Goal: Task Accomplishment & Management: Manage account settings

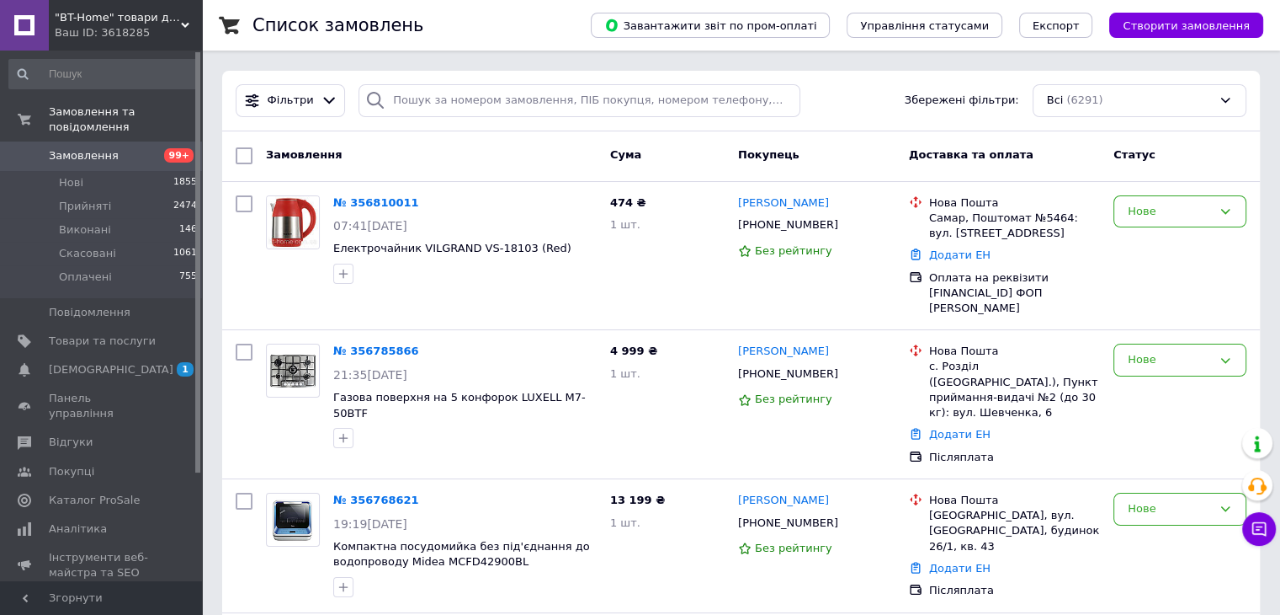
click at [146, 148] on span "Замовлення" at bounding box center [102, 155] width 107 height 15
click at [125, 141] on link "Замовлення 99+" at bounding box center [103, 155] width 207 height 29
click at [137, 148] on span "Замовлення" at bounding box center [102, 155] width 107 height 15
click at [124, 333] on link "Товари та послуги" at bounding box center [103, 341] width 207 height 29
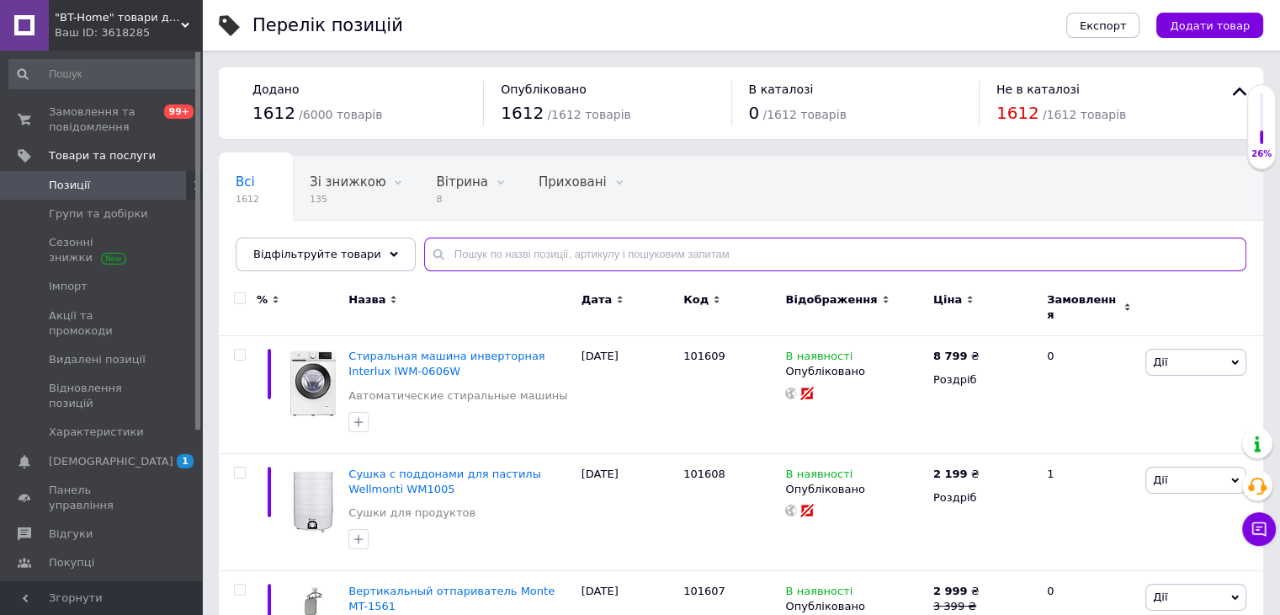
click at [539, 253] on input "text" at bounding box center [835, 254] width 822 height 34
click at [535, 245] on input "text" at bounding box center [835, 254] width 822 height 34
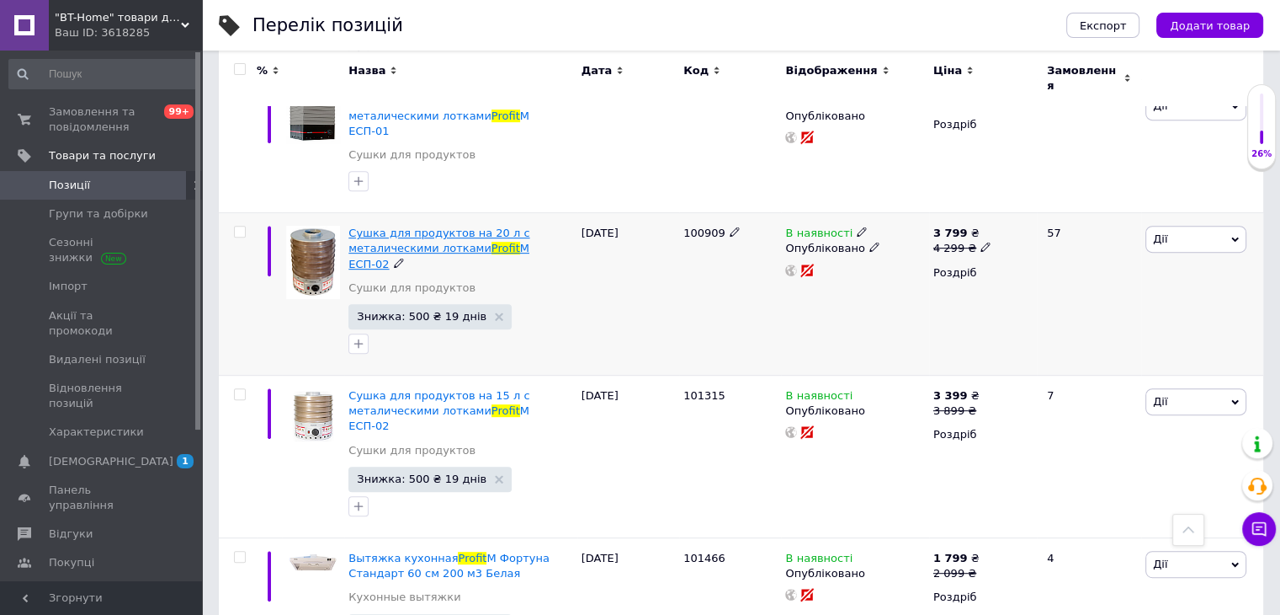
scroll to position [673, 0]
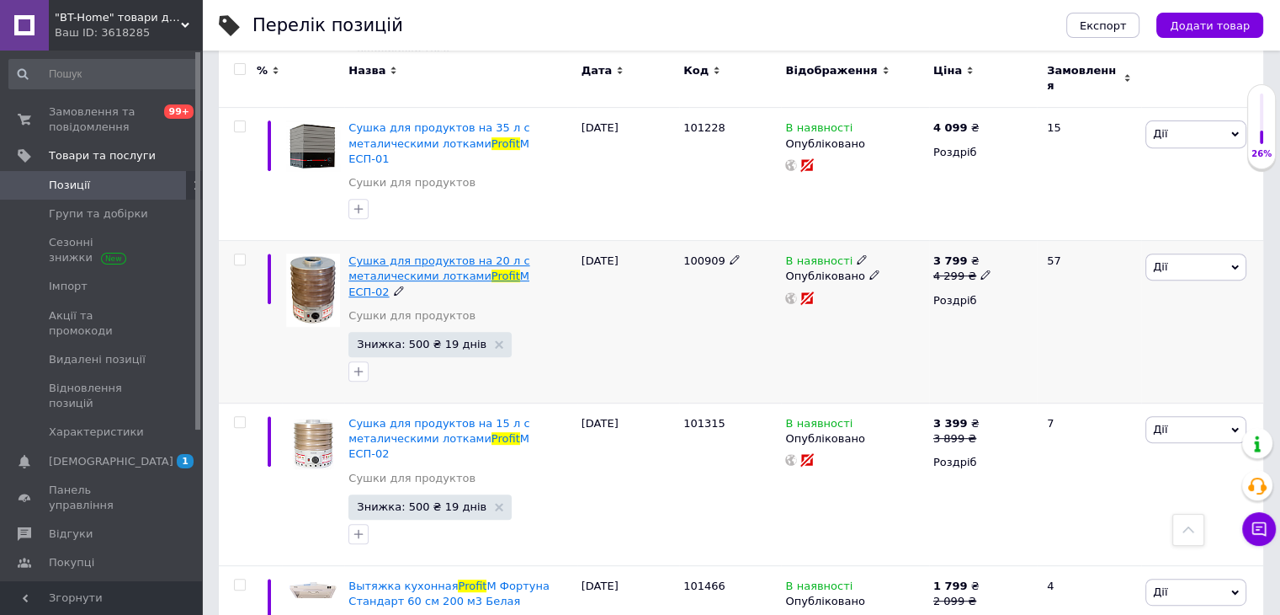
type input "profit"
click at [433, 254] on span "Сушка для продуктов на 20 л с металическими лотками" at bounding box center [439, 268] width 181 height 28
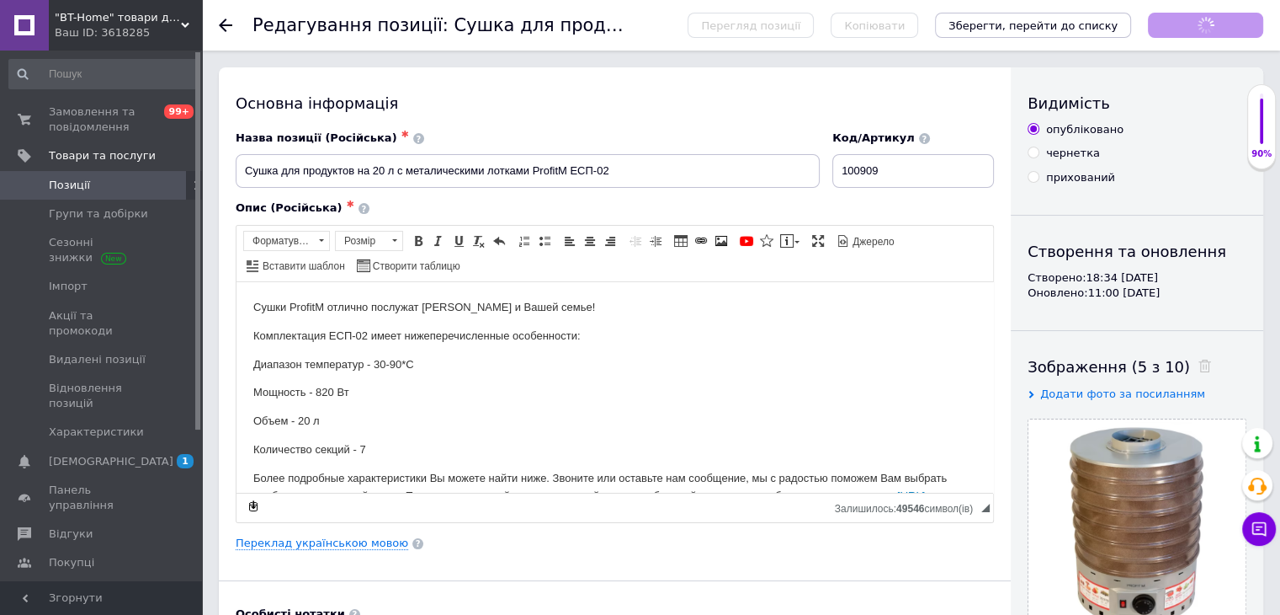
click at [530, 385] on p "Мощность - 820 Вт" at bounding box center [614, 392] width 723 height 18
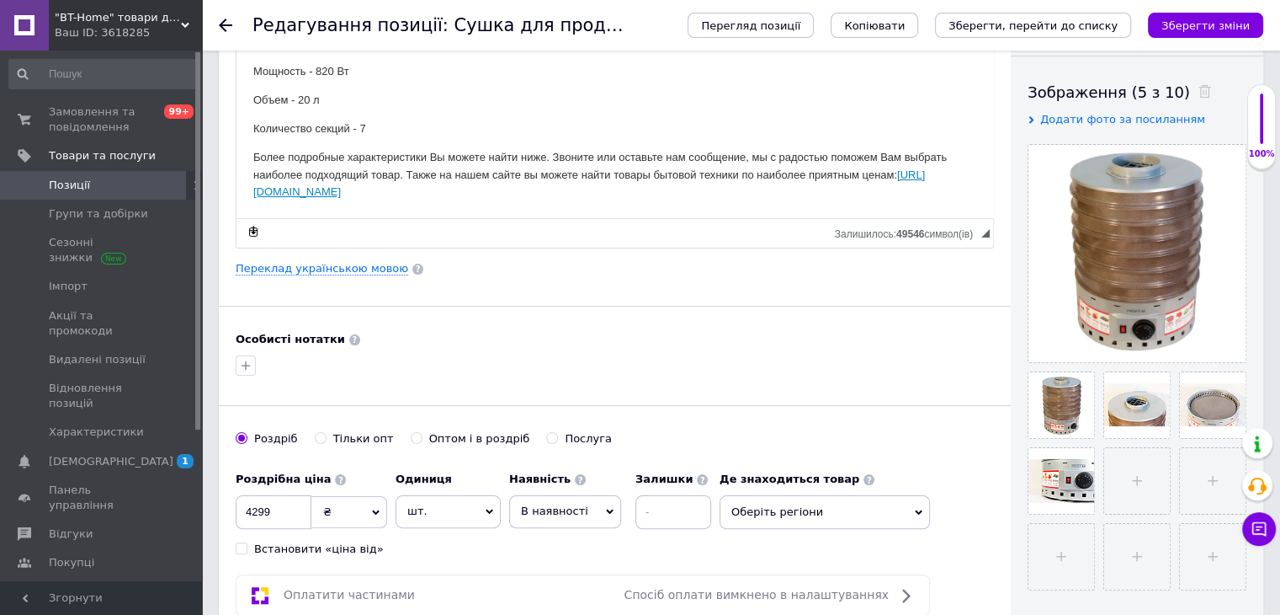
scroll to position [253, 0]
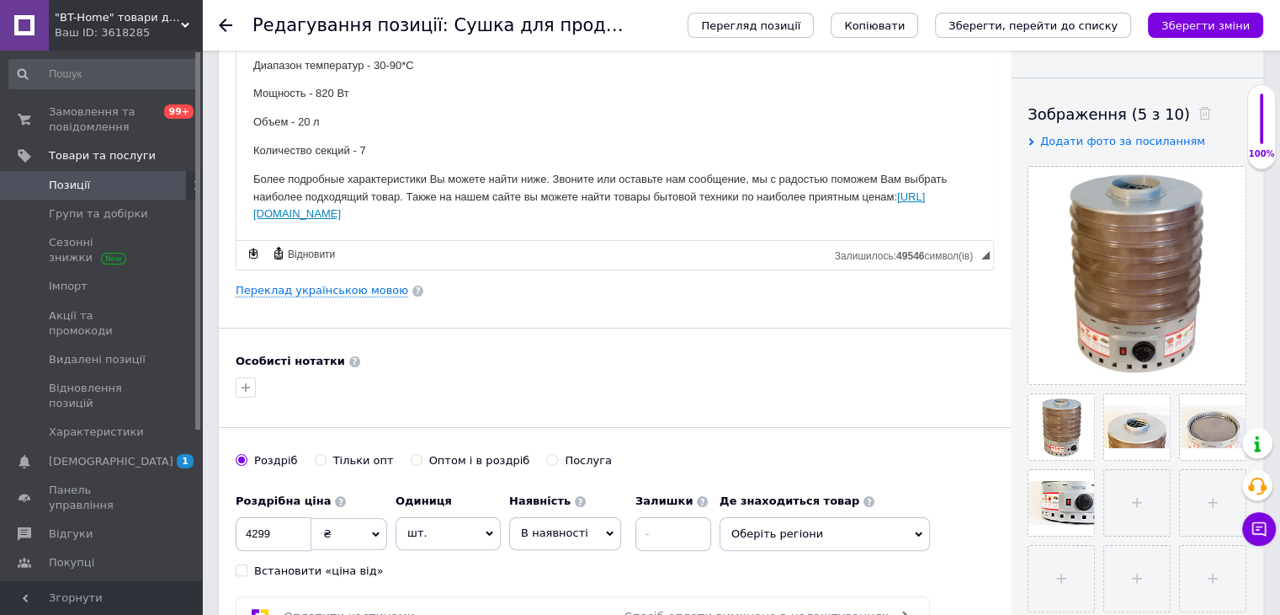
click at [105, 184] on span "Позиції" at bounding box center [102, 185] width 107 height 15
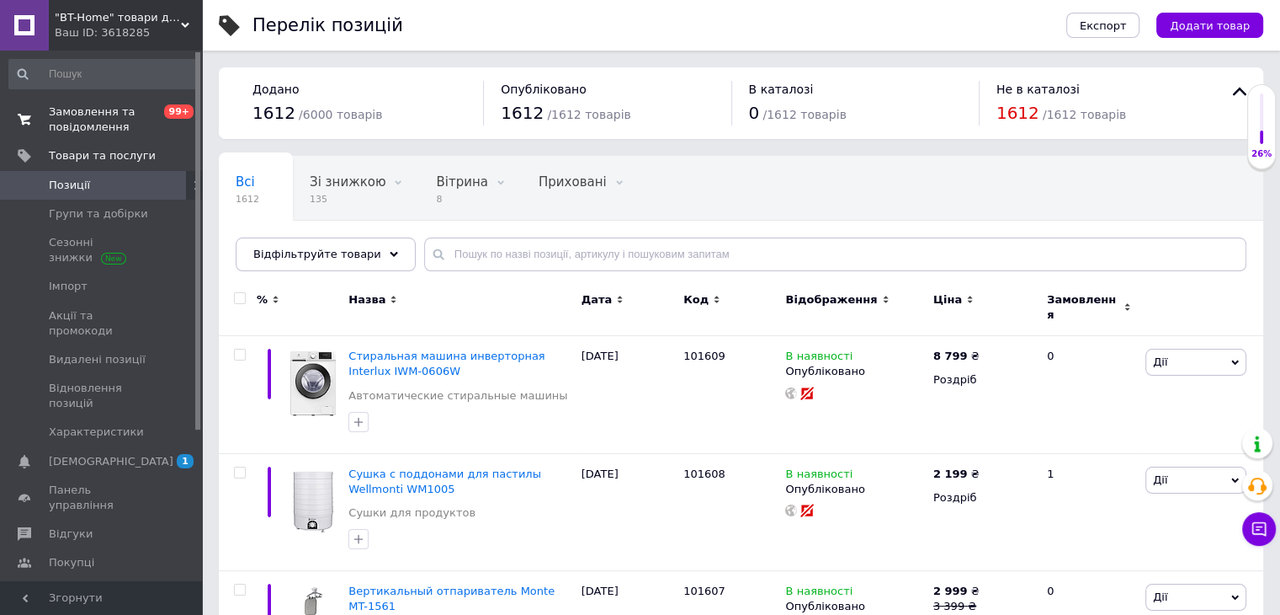
click at [64, 120] on span "Замовлення та повідомлення" at bounding box center [102, 119] width 107 height 30
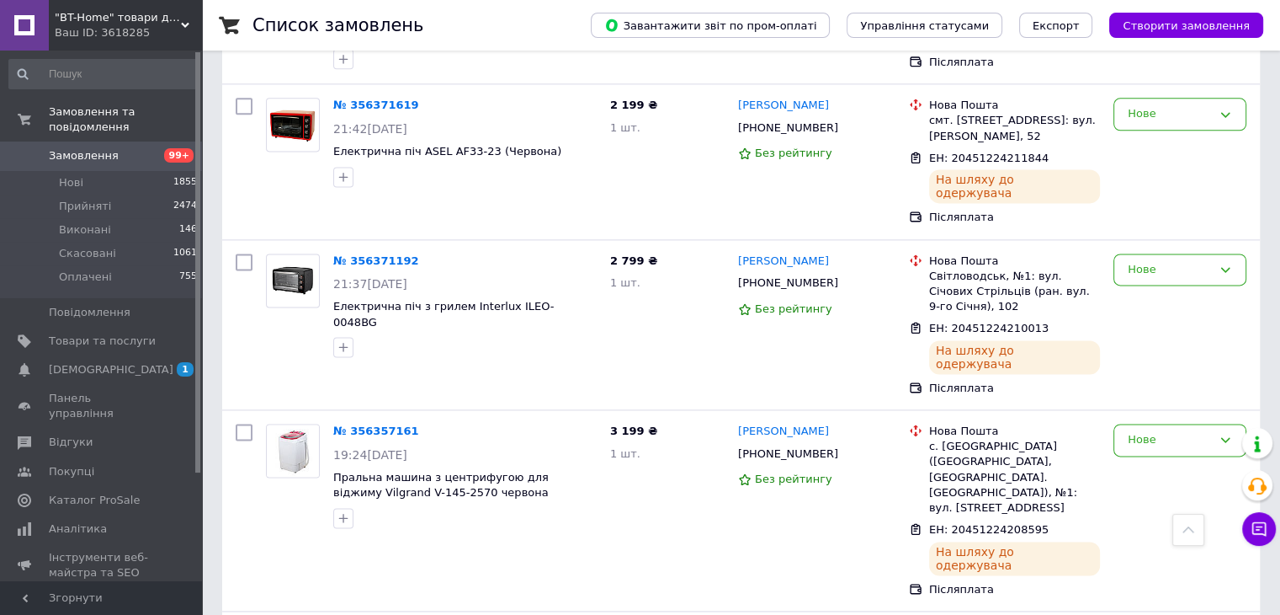
scroll to position [2273, 0]
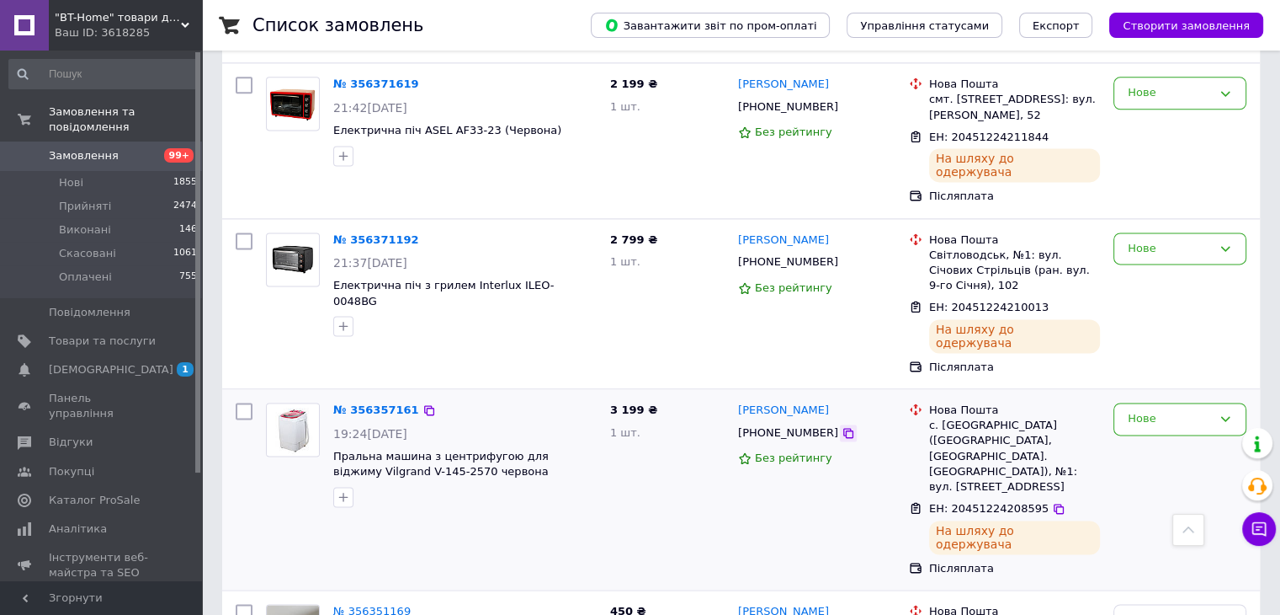
click at [842, 426] on icon at bounding box center [848, 432] width 13 height 13
click at [1054, 503] on icon at bounding box center [1059, 508] width 10 height 10
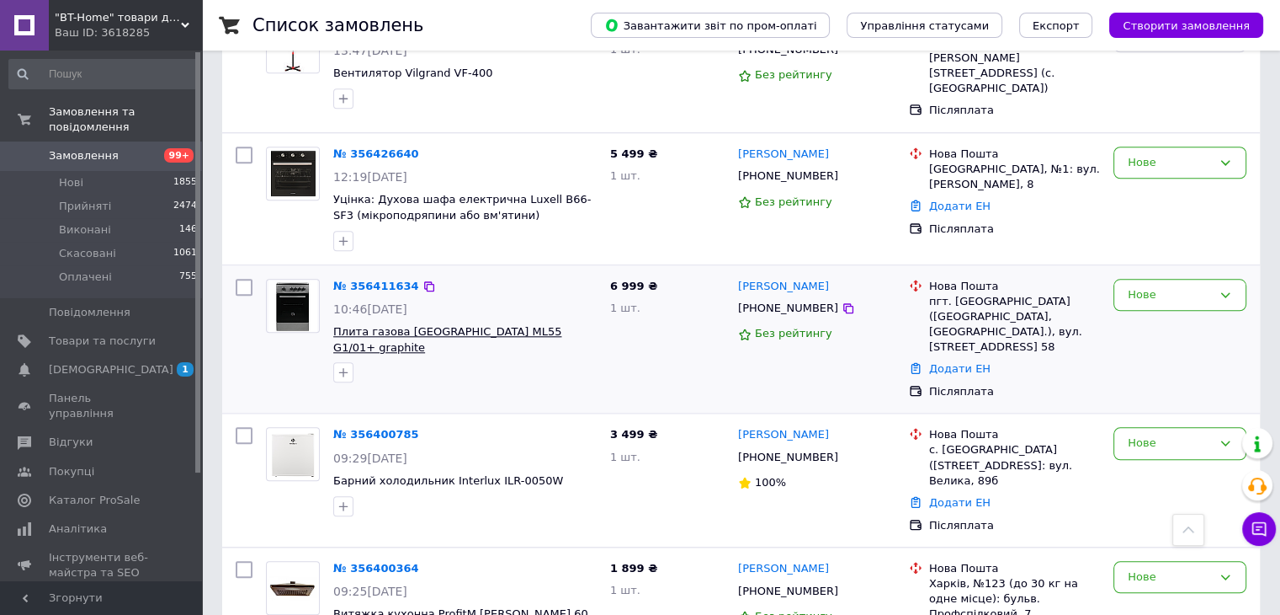
scroll to position [1684, 0]
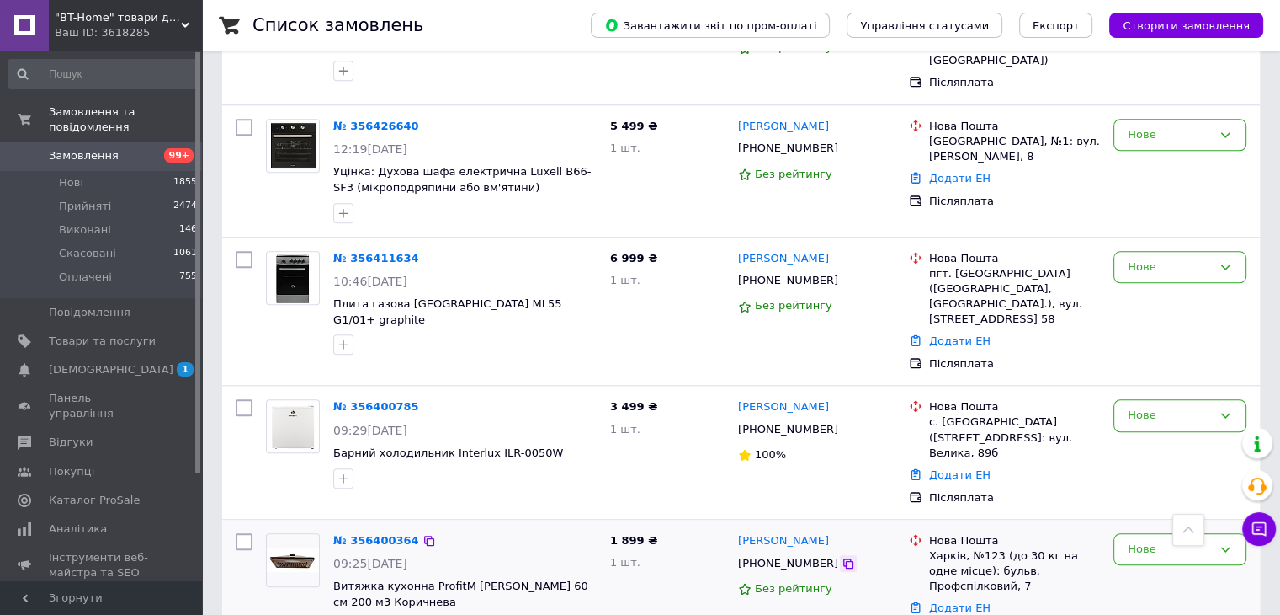
click at [842, 556] on icon at bounding box center [848, 562] width 13 height 13
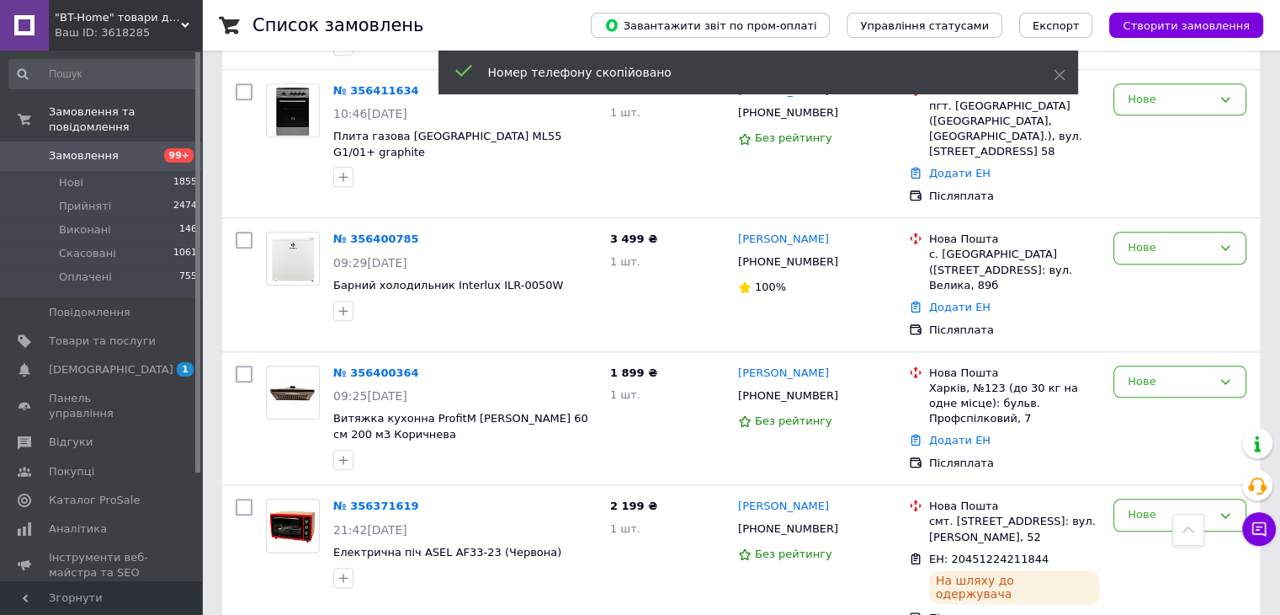
scroll to position [1852, 0]
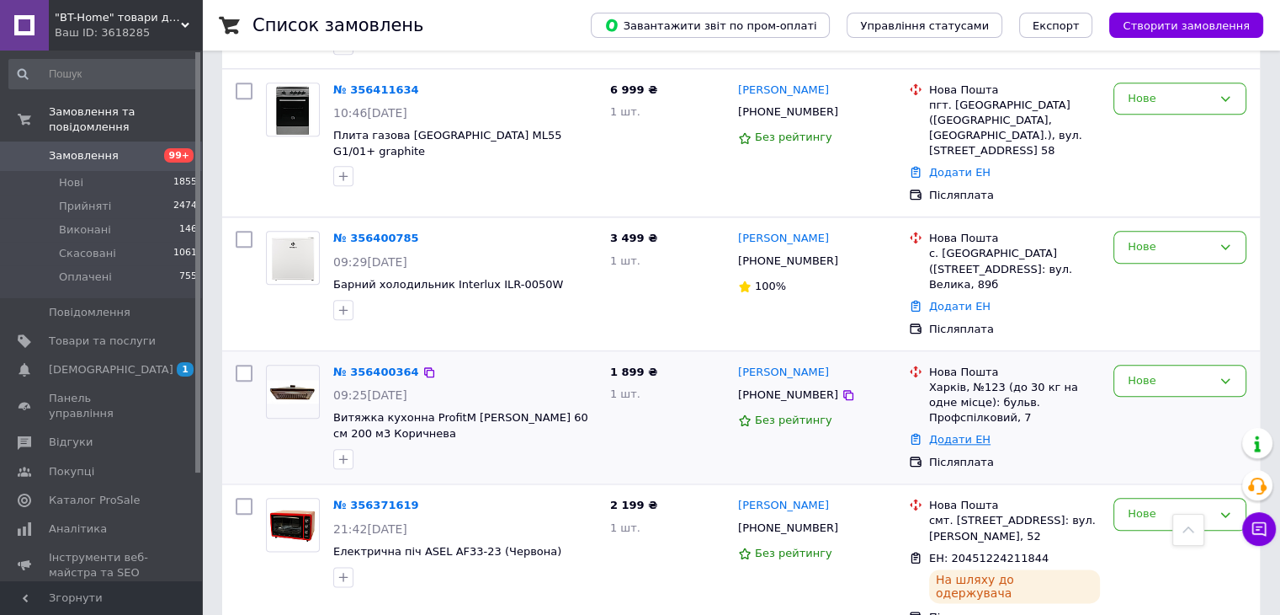
click at [954, 433] on link "Додати ЕН" at bounding box center [959, 439] width 61 height 13
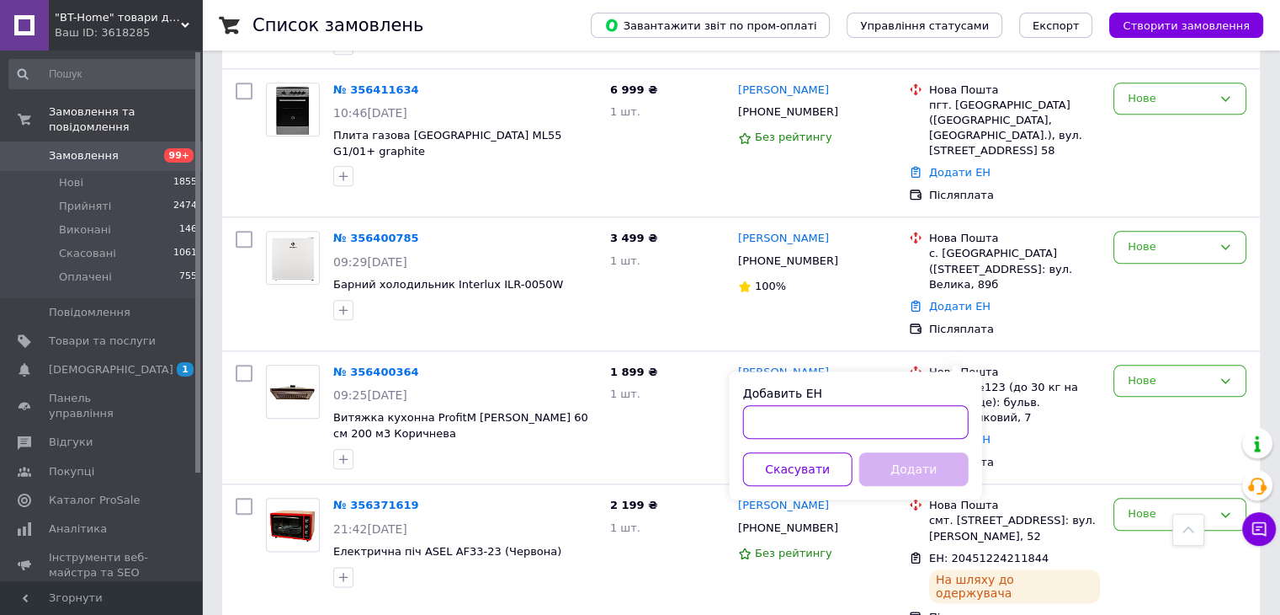
click at [890, 419] on input "Добавить ЕН" at bounding box center [856, 422] width 226 height 34
paste input "20451225234069"
type input "20451225234069"
click at [886, 461] on button "Додати" at bounding box center [914, 469] width 109 height 34
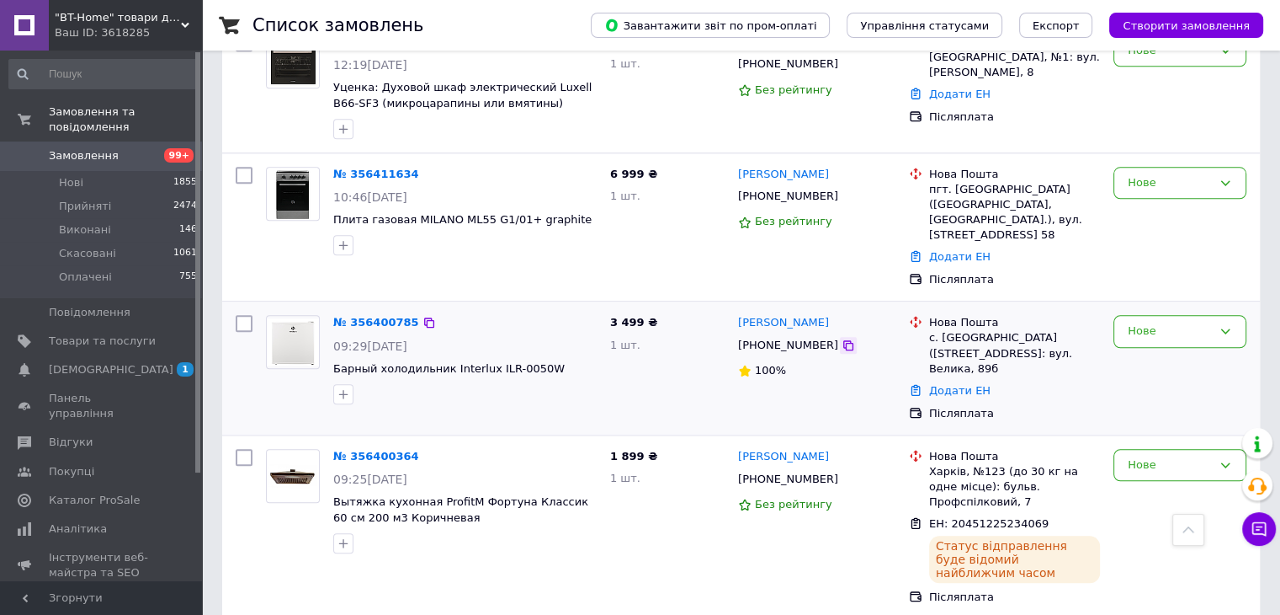
click at [842, 338] on icon at bounding box center [848, 344] width 13 height 13
click at [943, 384] on link "Додати ЕН" at bounding box center [959, 390] width 61 height 13
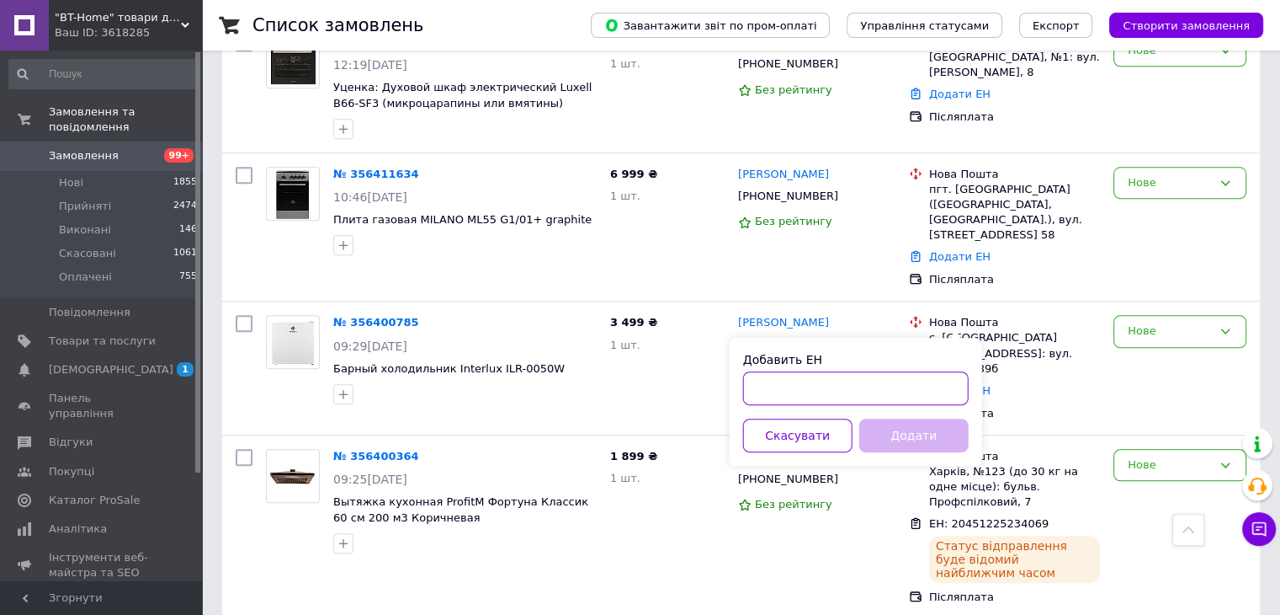
click at [906, 385] on input "Добавить ЕН" at bounding box center [856, 388] width 226 height 34
paste input "20451225234896"
type input "20451225234896"
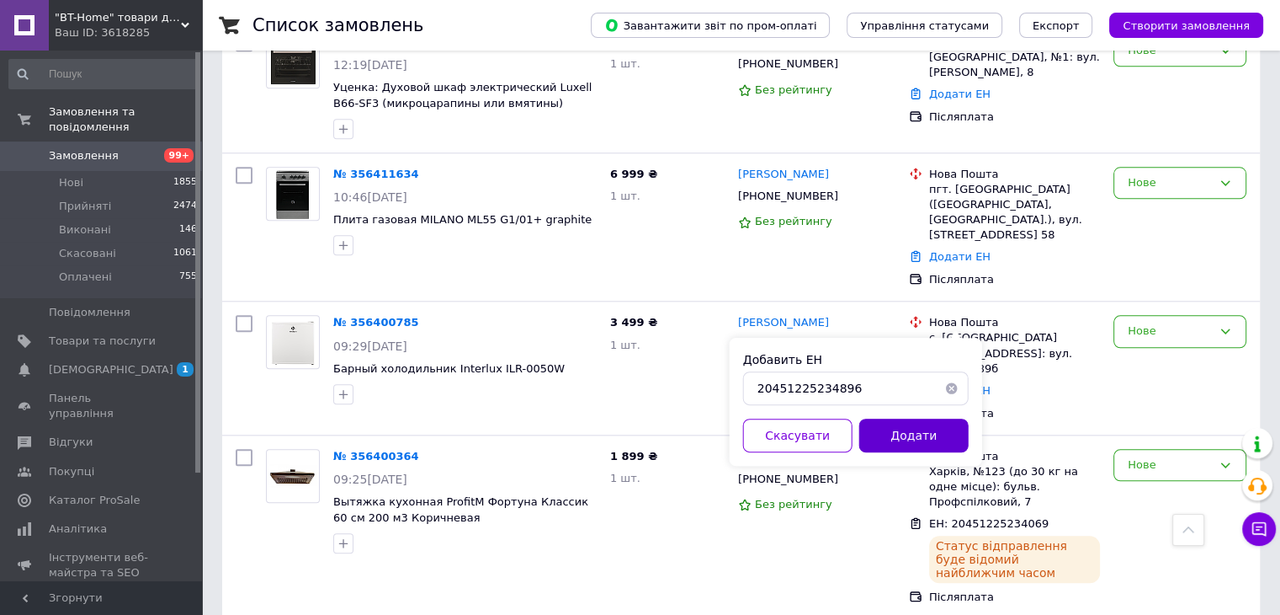
click at [909, 448] on button "Додати" at bounding box center [914, 435] width 109 height 34
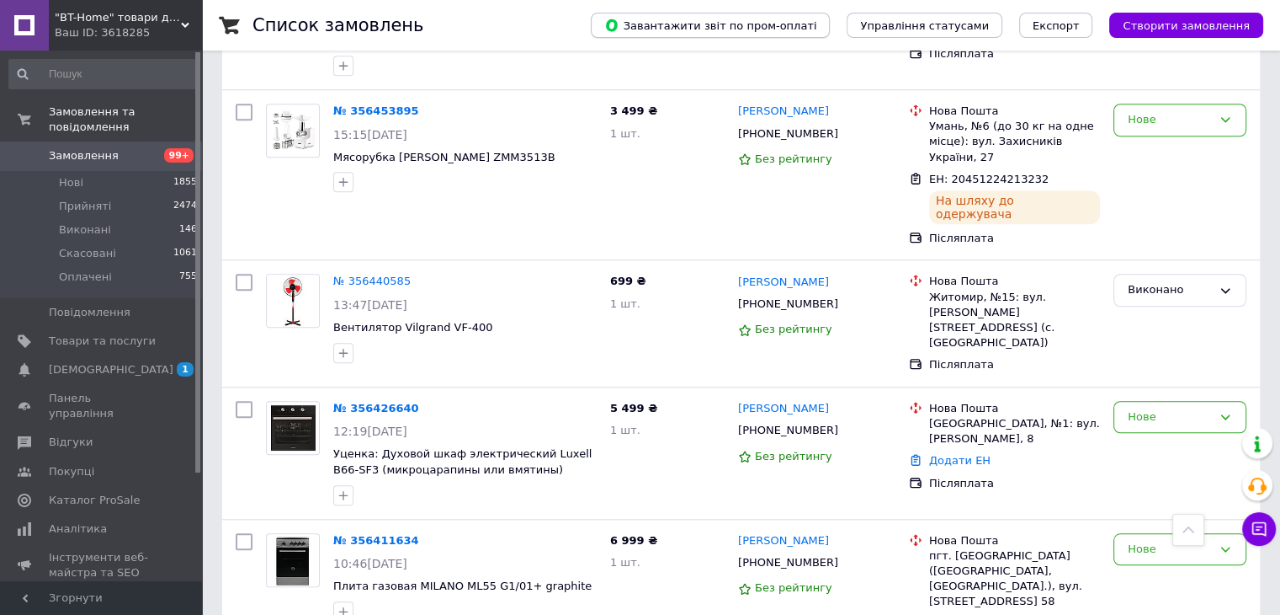
scroll to position [1431, 0]
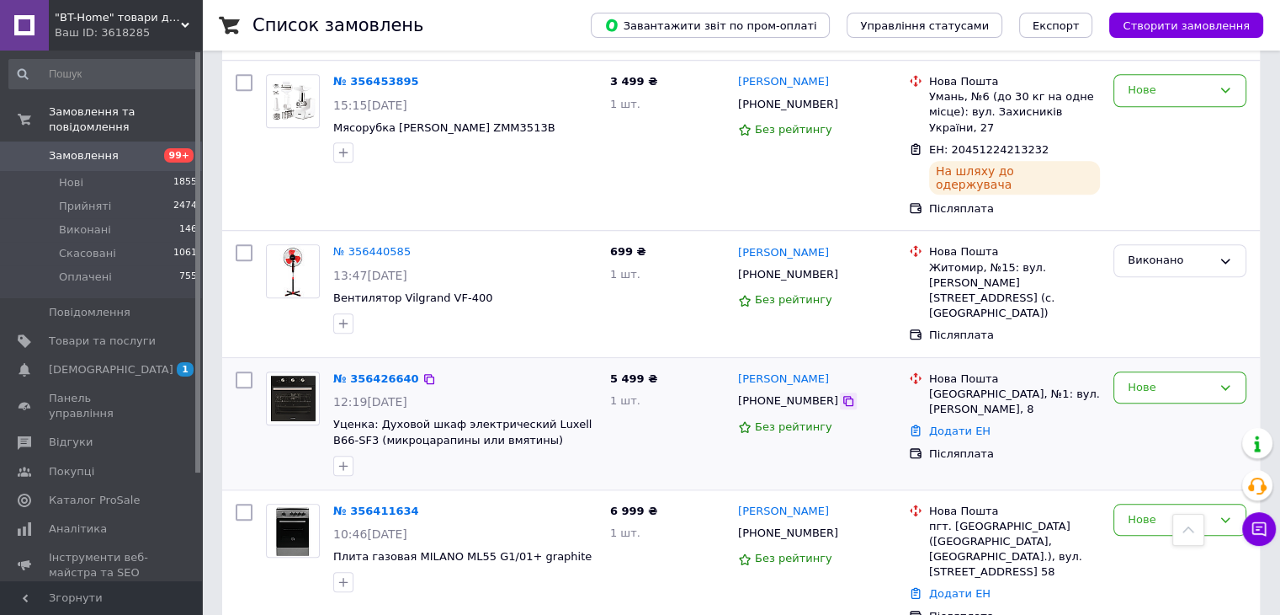
click at [842, 394] on icon at bounding box center [848, 400] width 13 height 13
click at [977, 424] on link "Додати ЕН" at bounding box center [959, 430] width 61 height 13
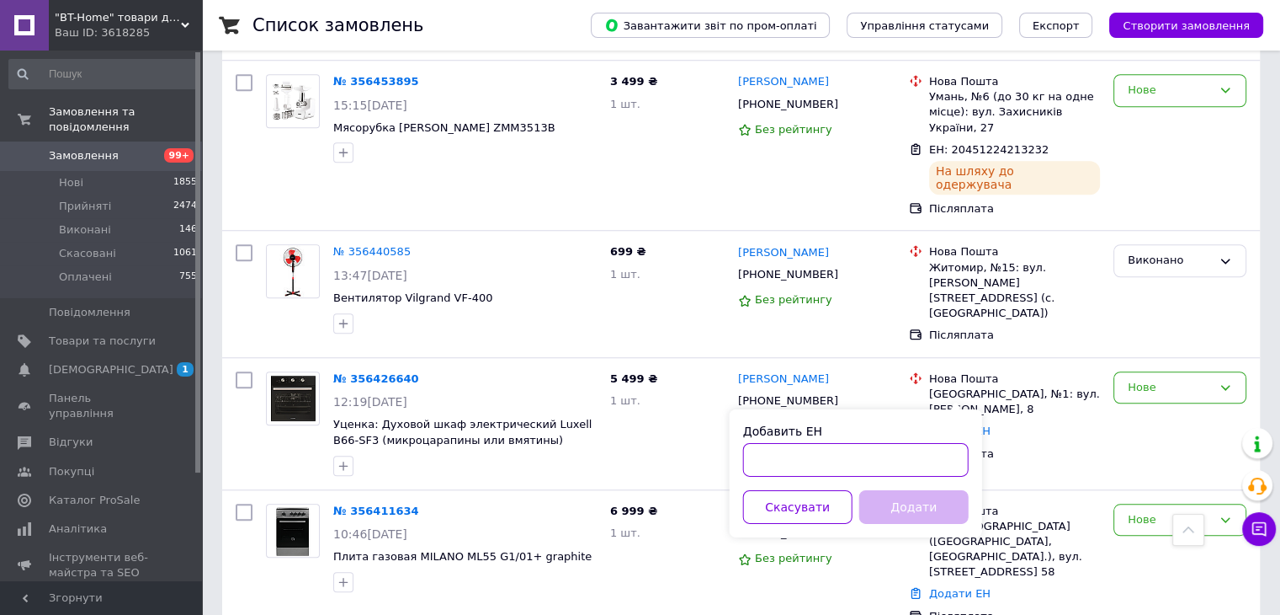
click at [854, 458] on input "Добавить ЕН" at bounding box center [856, 460] width 226 height 34
paste input "20451225235870"
type input "20451225235870"
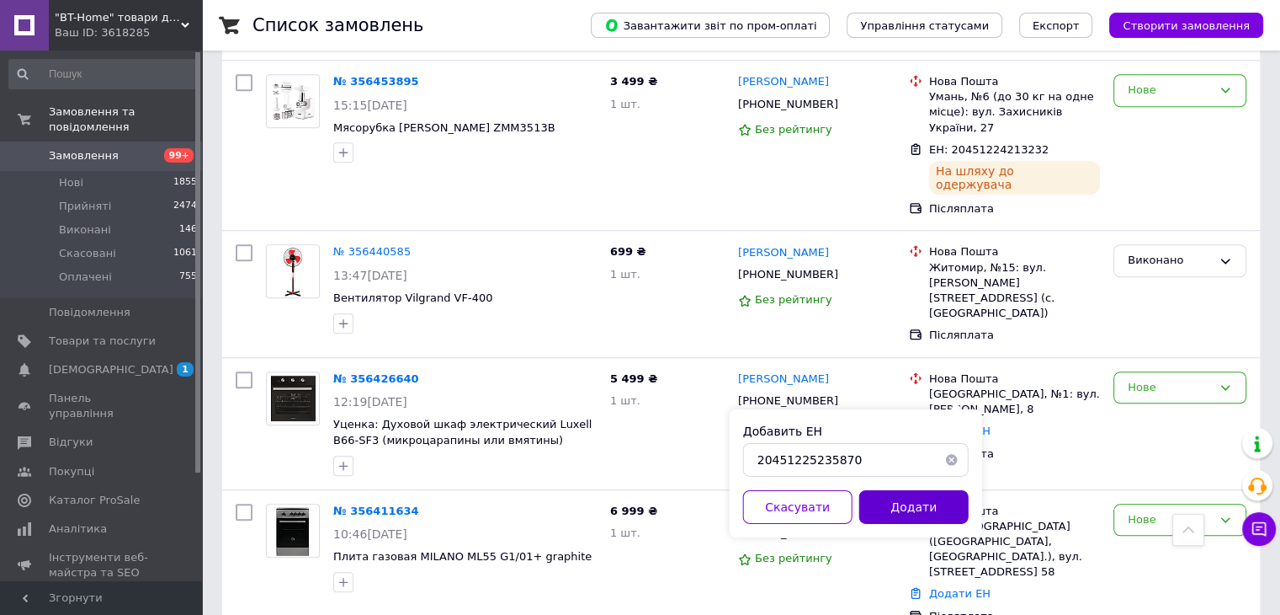
click at [889, 517] on button "Додати" at bounding box center [914, 507] width 109 height 34
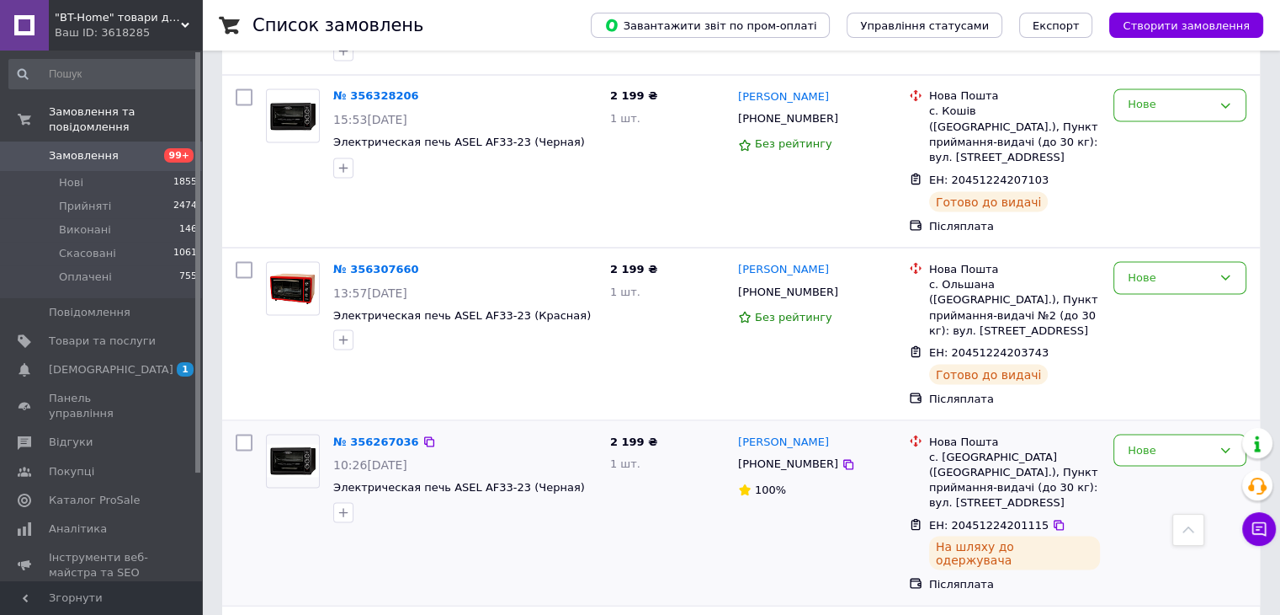
scroll to position [2610, 0]
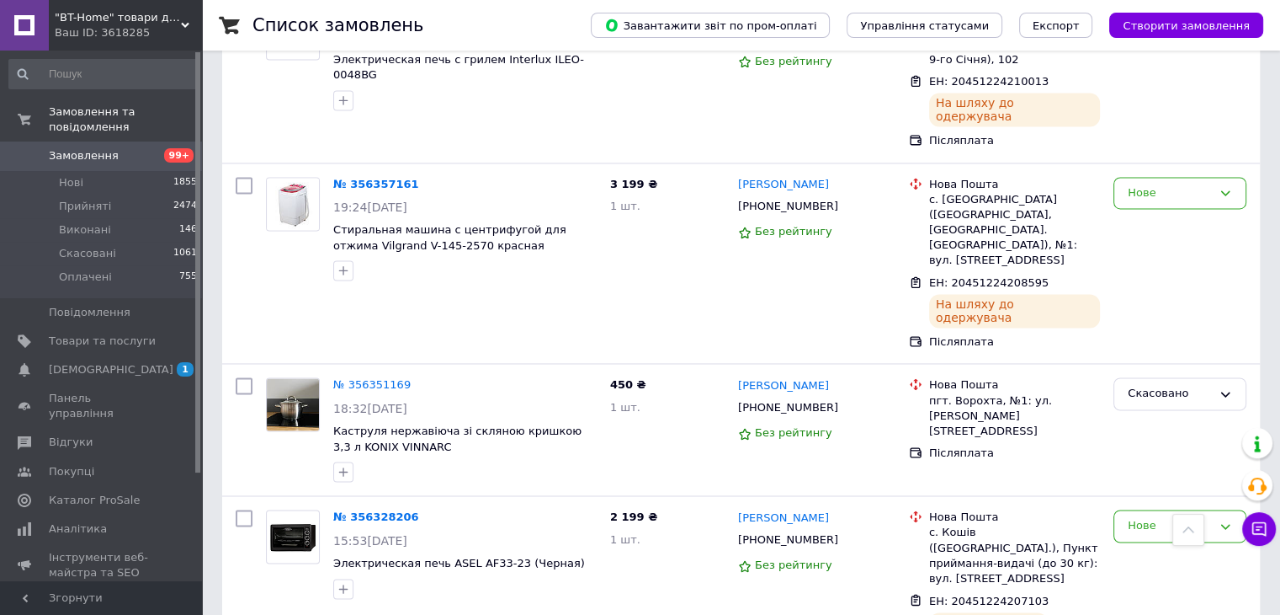
click at [168, 148] on span "99+" at bounding box center [178, 155] width 29 height 14
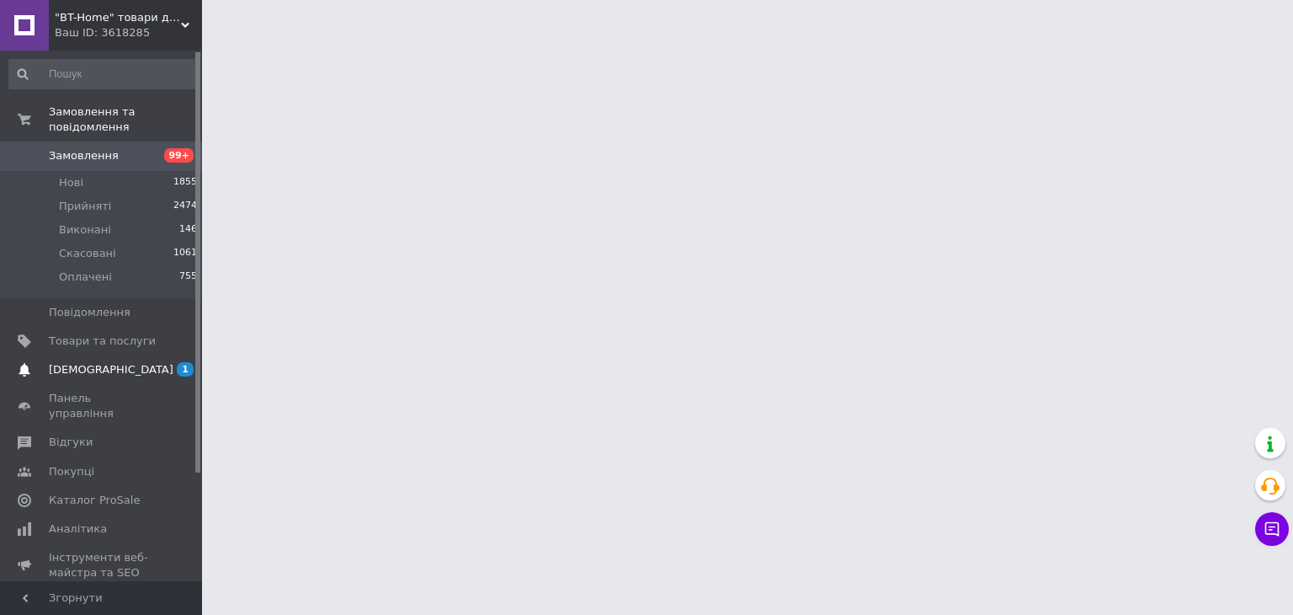
click at [152, 368] on link "[DEMOGRAPHIC_DATA] 1 0" at bounding box center [103, 369] width 207 height 29
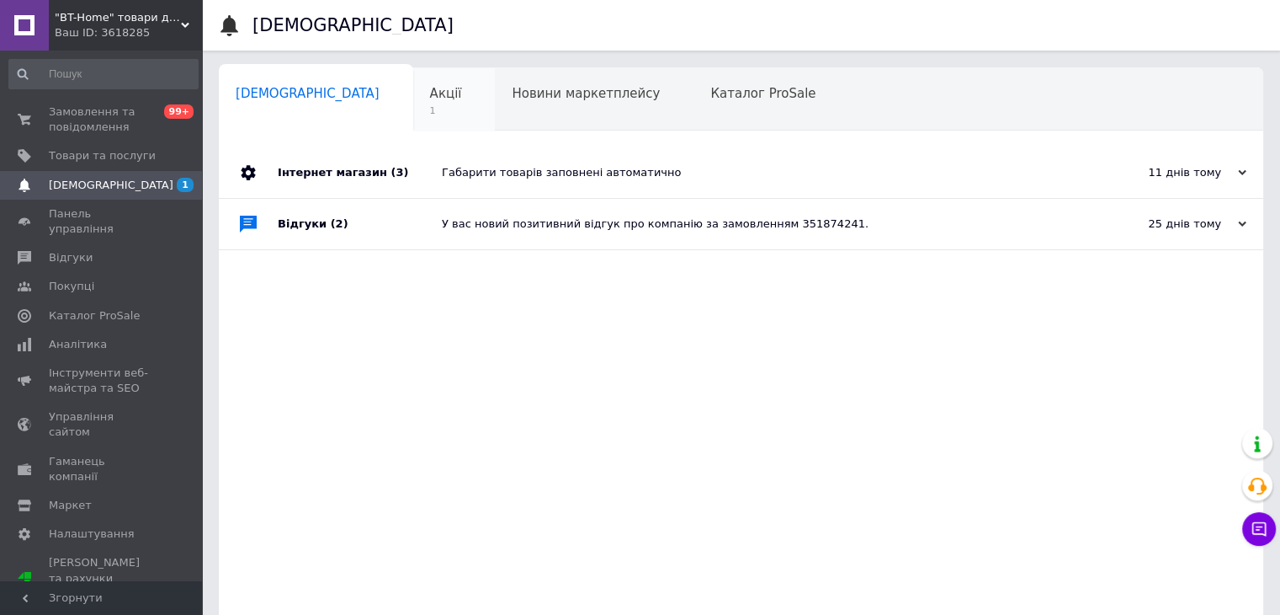
click at [413, 79] on div "Акції 1" at bounding box center [454, 100] width 82 height 64
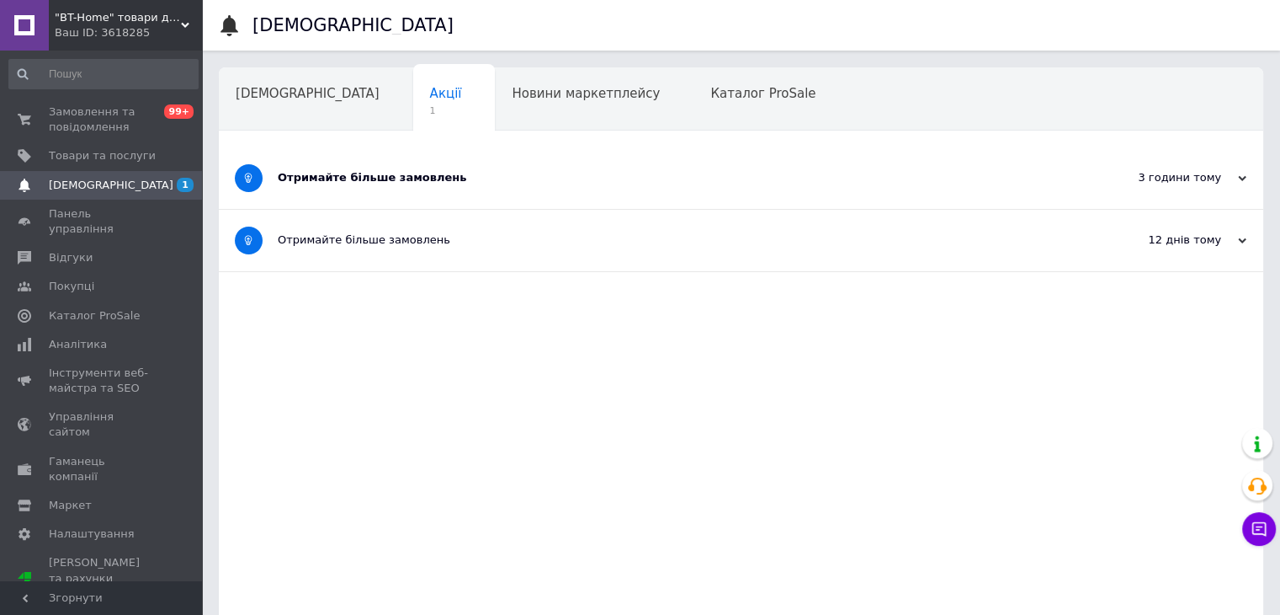
click at [384, 172] on div "Отримайте більше замовлень" at bounding box center [678, 177] width 801 height 15
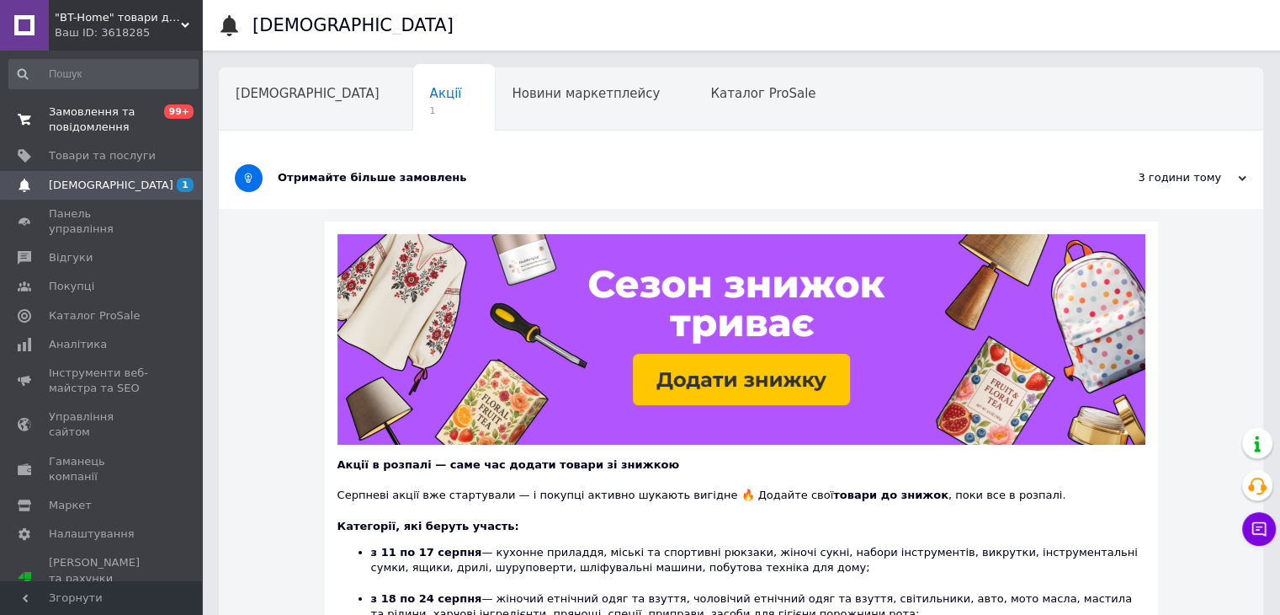
click at [173, 120] on span "0 99+" at bounding box center [179, 119] width 46 height 30
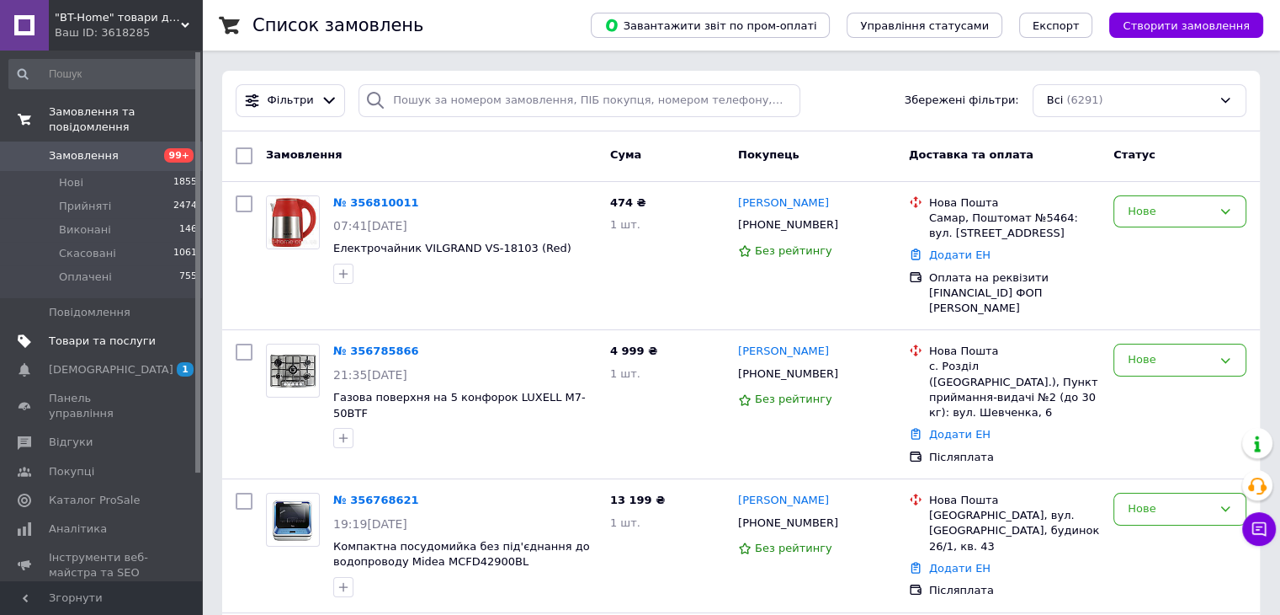
click at [89, 336] on link "Товари та послуги" at bounding box center [103, 341] width 207 height 29
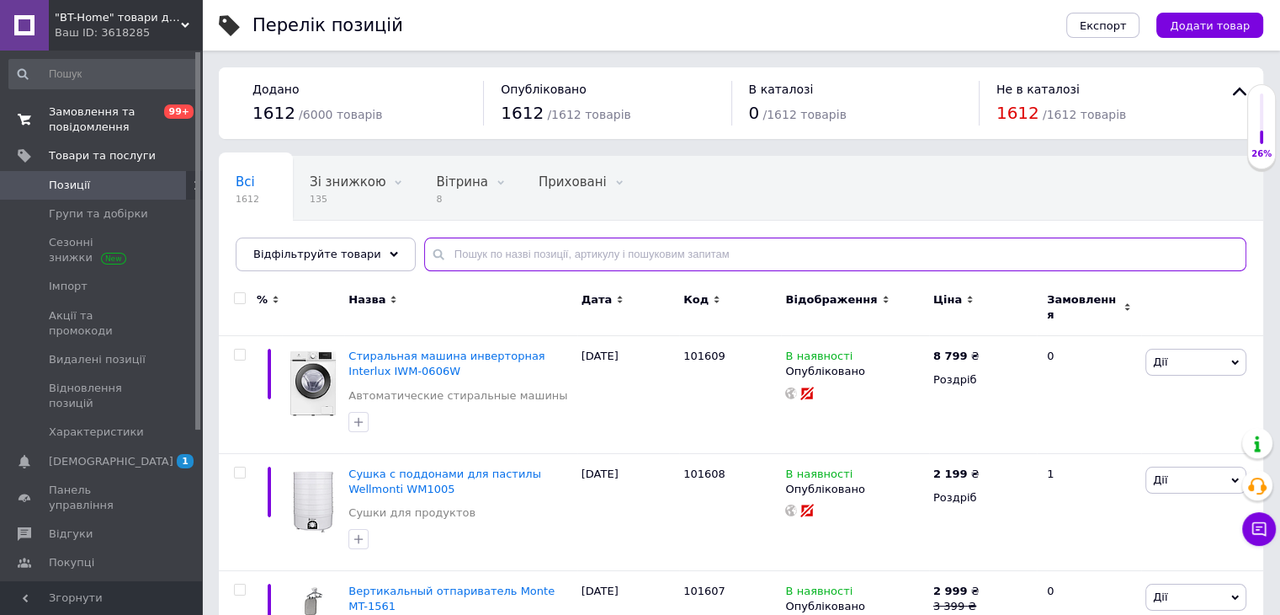
click at [476, 250] on input "text" at bounding box center [835, 254] width 822 height 34
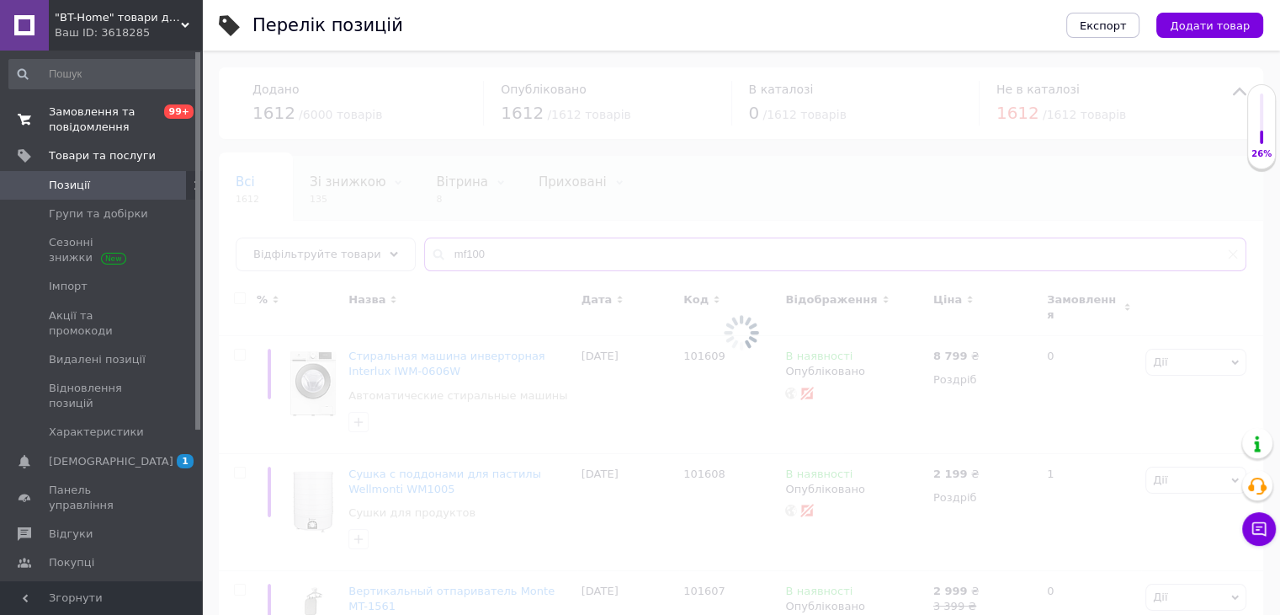
type input "mf100"
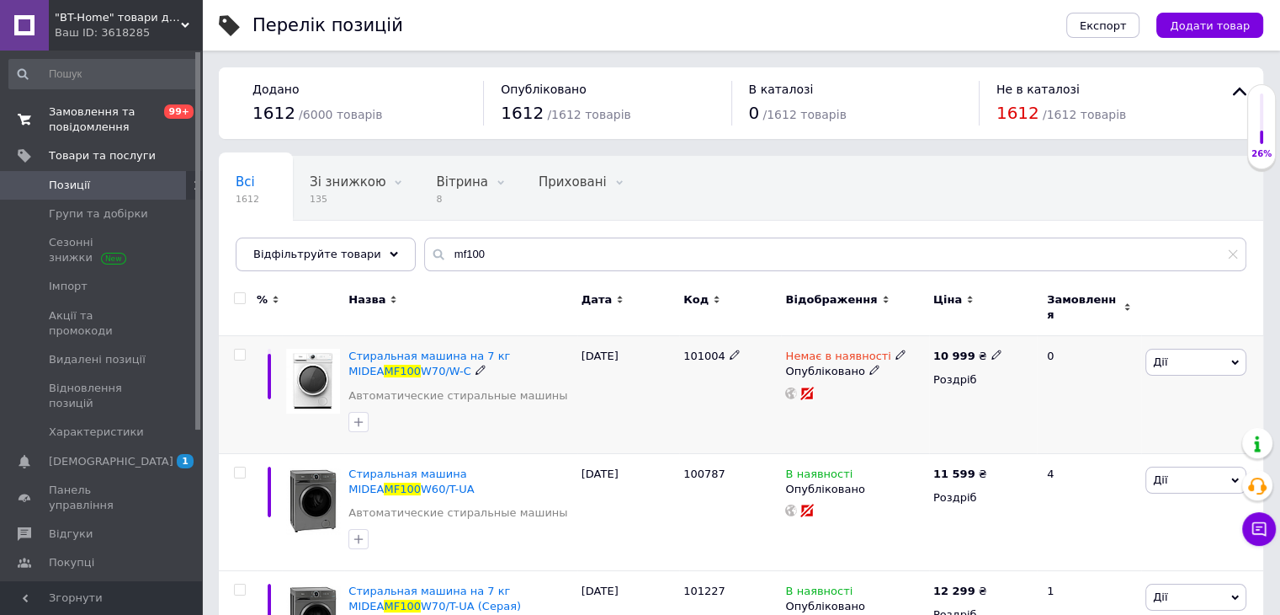
click at [498, 353] on div "Стиральная машина на 7 кг MIDEA MF100 W70/W-С" at bounding box center [461, 364] width 224 height 30
click at [497, 349] on span "Стиральная машина на 7 кг MIDEA" at bounding box center [430, 363] width 162 height 28
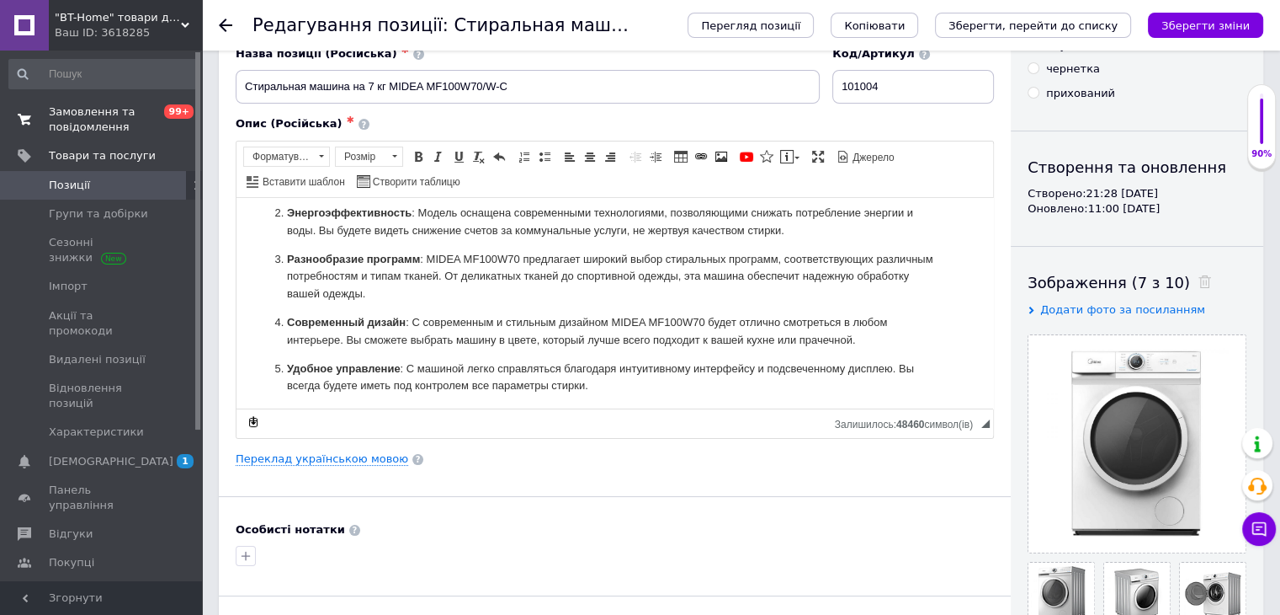
scroll to position [197, 0]
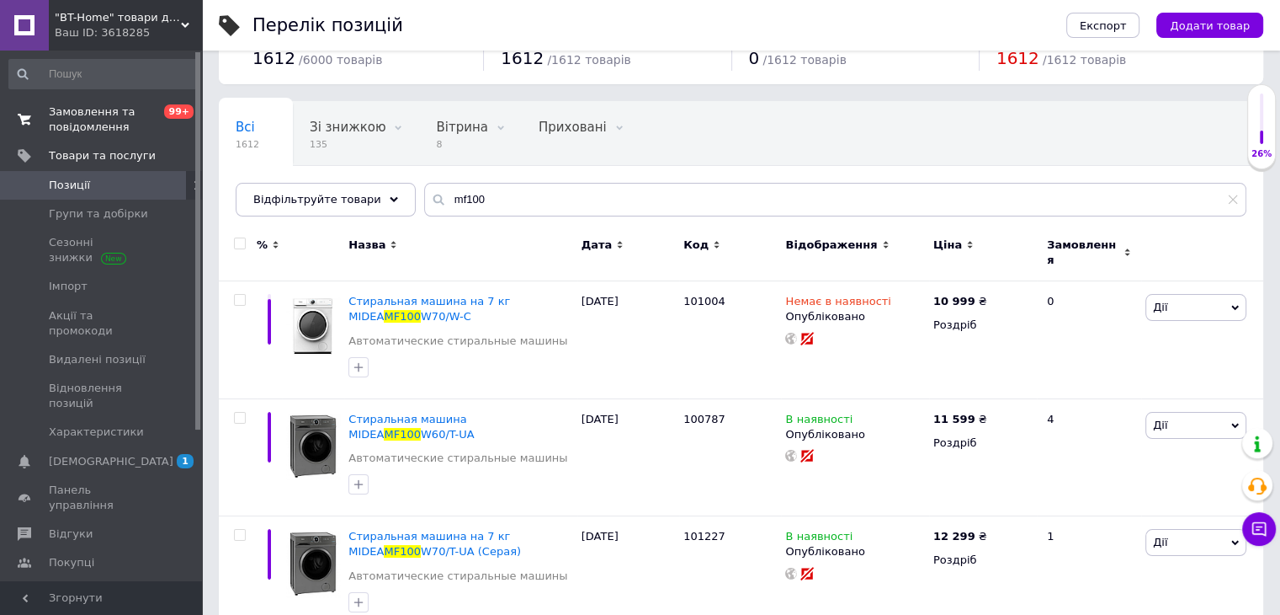
scroll to position [84, 0]
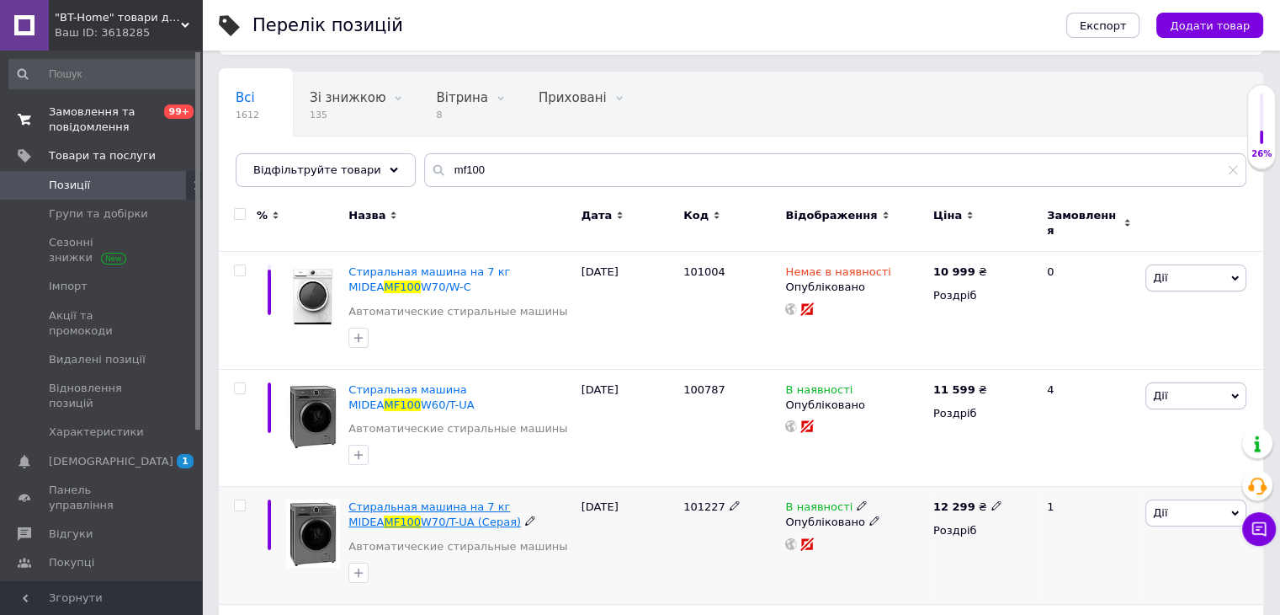
click at [510, 500] on span "Стиральная машина на 7 кг MIDEA" at bounding box center [430, 514] width 162 height 28
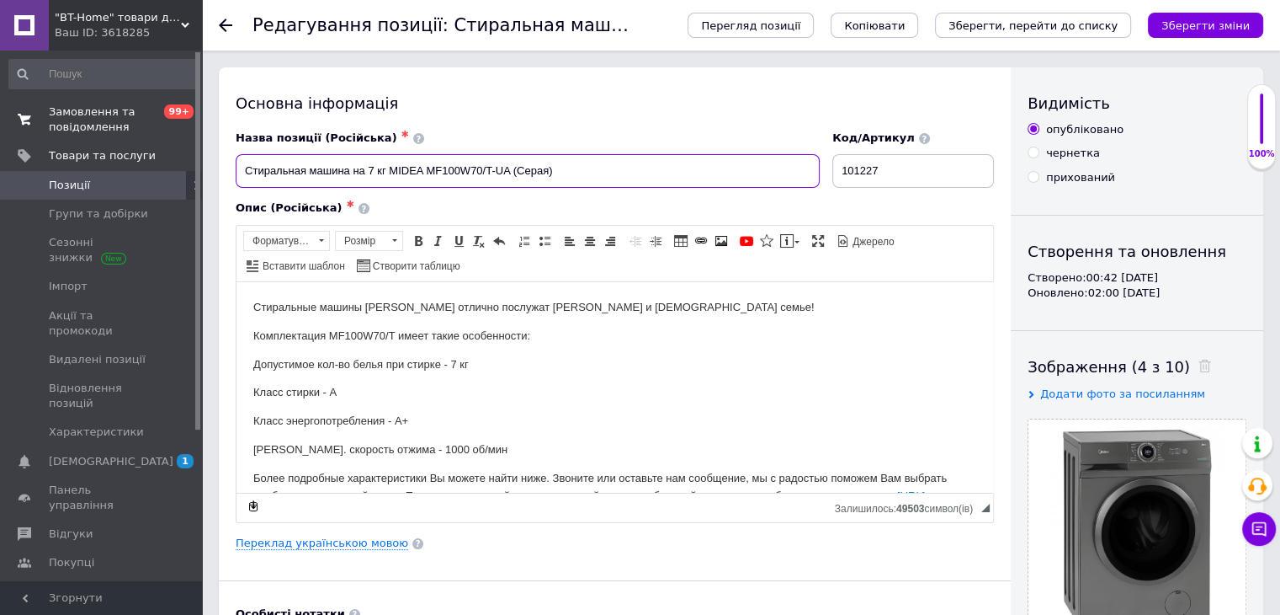
drag, startPoint x: 577, startPoint y: 182, endPoint x: 511, endPoint y: 184, distance: 66.5
click at [511, 184] on input "Стиральная машина на 7 кг MIDEA MF100W70/T-UA (Серая)" at bounding box center [528, 171] width 584 height 34
type input "Стиральная машина на 7 кг MIDEA MF100W70/T-UA"
click at [519, 119] on div "Основна інформація Назва позиції (Російська) ✱ Стиральная машина на 7 кг MIDEA …" at bounding box center [615, 536] width 792 height 939
click at [501, 106] on div "Основна інформація" at bounding box center [615, 103] width 758 height 21
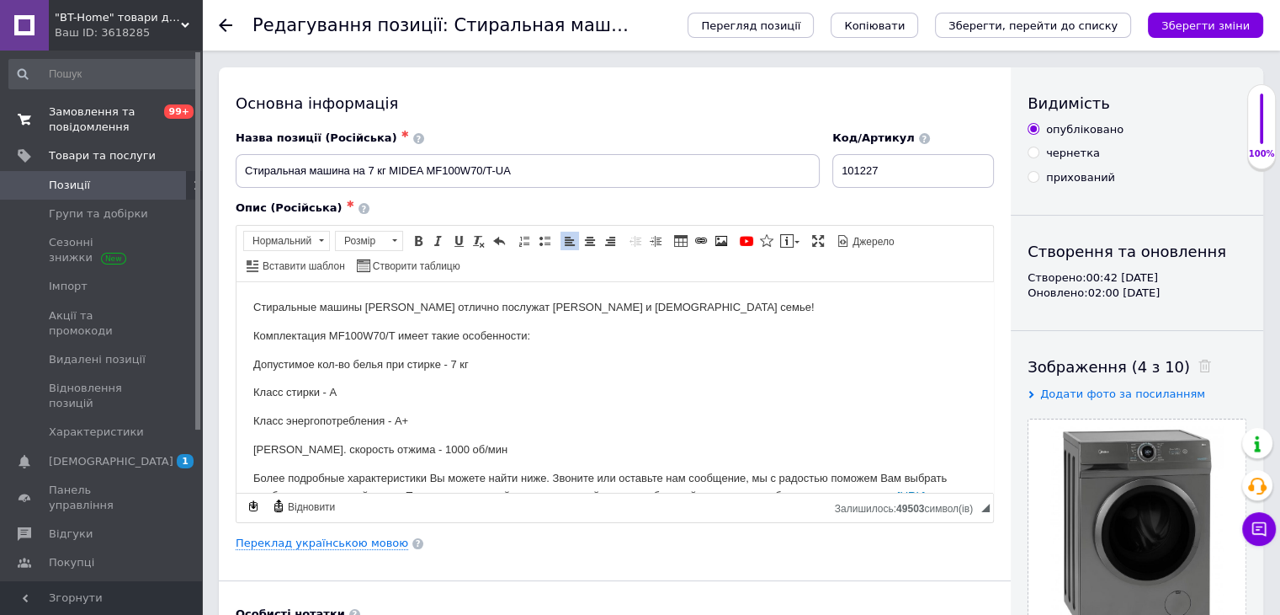
scroll to position [46, 0]
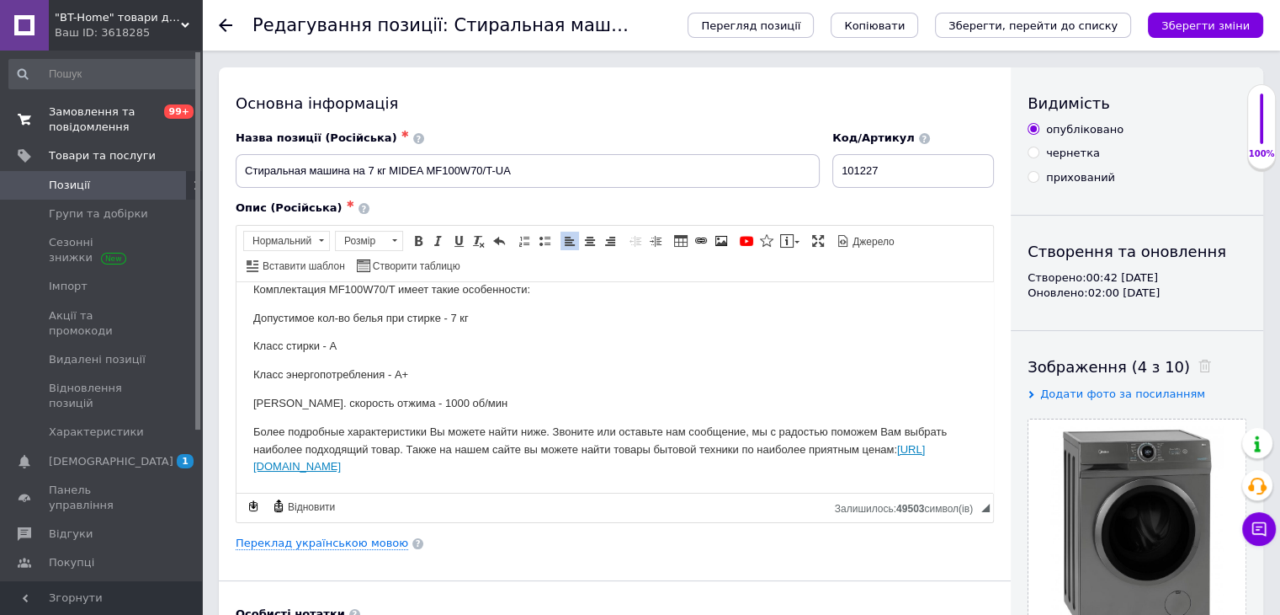
drag, startPoint x: 253, startPoint y: 301, endPoint x: 761, endPoint y: 782, distance: 699.1
click at [524, 492] on html "Стиральные машины [PERSON_NAME] отлично послужат [PERSON_NAME] и [DEMOGRAPHIC_D…" at bounding box center [615, 363] width 757 height 257
copy body "Стиральные машины [PERSON_NAME] отлично послужат [PERSON_NAME] и [DEMOGRAPHIC_D…"
